Goal: Task Accomplishment & Management: Complete application form

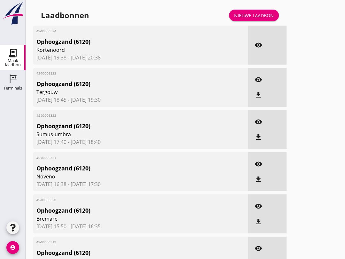
scroll to position [230, 0]
click at [249, 19] on div "Nieuwe laadbon" at bounding box center [254, 15] width 40 height 7
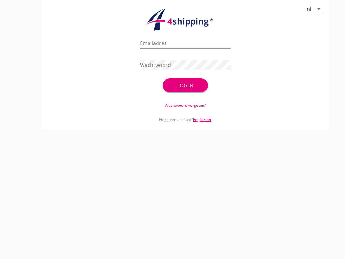
click at [158, 48] on input "Emailadres" at bounding box center [185, 43] width 91 height 10
type input "[EMAIL_ADDRESS][DOMAIN_NAME]"
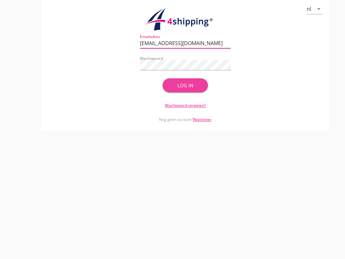
click at [167, 91] on button "Log in" at bounding box center [184, 85] width 45 height 14
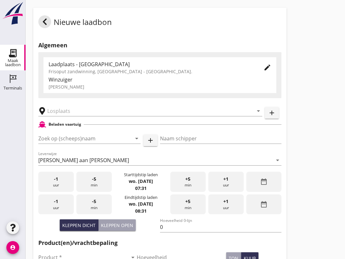
click at [49, 141] on input "Zoek op (scheeps)naam" at bounding box center [80, 138] width 84 height 10
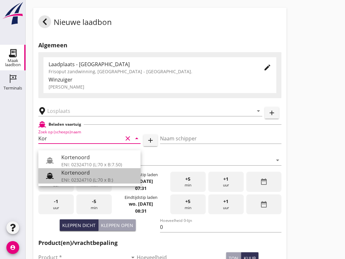
click at [64, 176] on div "Kortenoord" at bounding box center [98, 173] width 74 height 8
type input "Kortenoord"
type input "[PERSON_NAME]/[PERSON_NAME]"
type input "621"
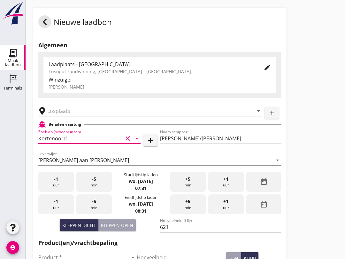
click at [55, 113] on input "text" at bounding box center [145, 111] width 197 height 10
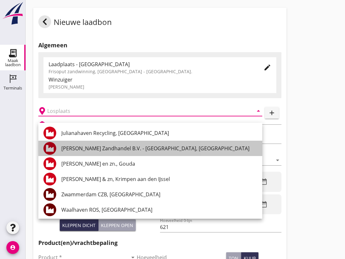
click at [85, 155] on div "[PERSON_NAME] Zandhandel B.V. - [GEOGRAPHIC_DATA], [GEOGRAPHIC_DATA]" at bounding box center [159, 147] width 196 height 15
type input "[PERSON_NAME] Zandhandel B.V. - [GEOGRAPHIC_DATA], [GEOGRAPHIC_DATA]"
